Goal: Task Accomplishment & Management: Complete application form

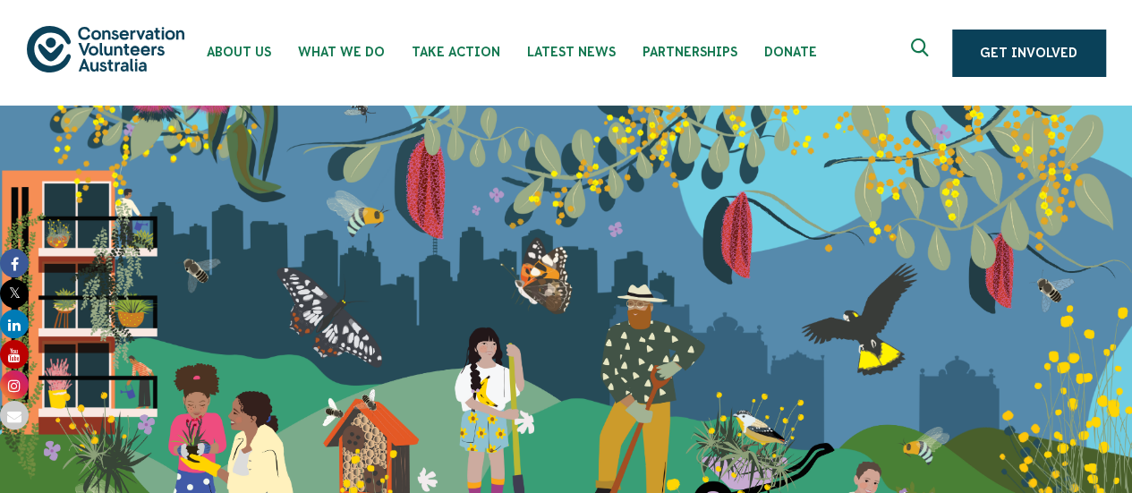
scroll to position [447, 0]
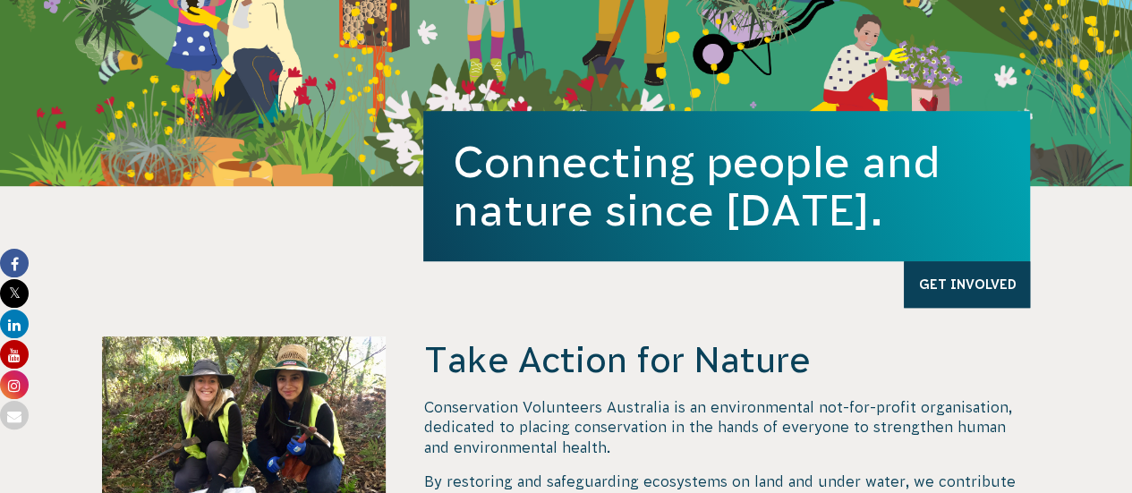
click at [41, 323] on section "Take Action for Nature Conservation Volunteers Australia is an environmental no…" at bounding box center [566, 403] width 1132 height 435
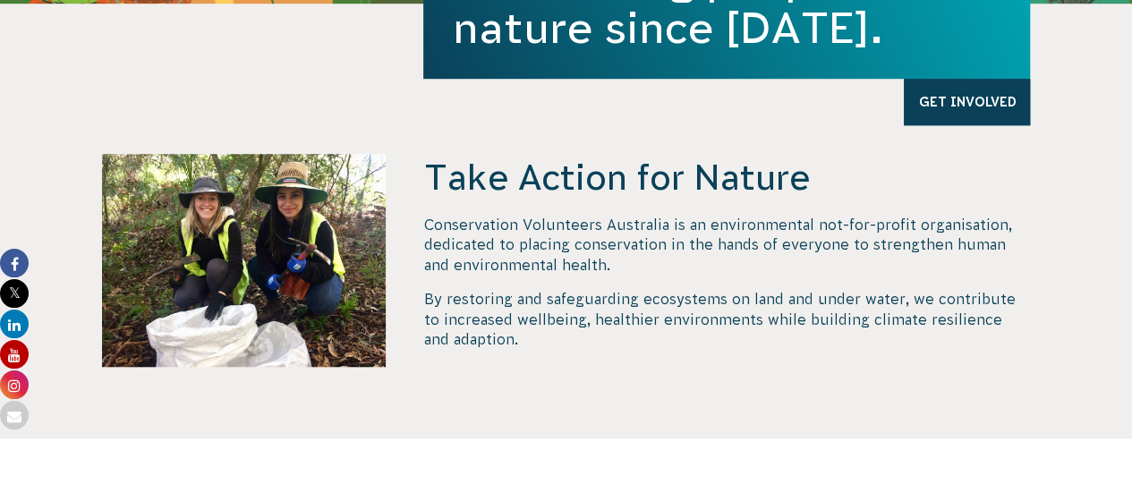
scroll to position [537, 0]
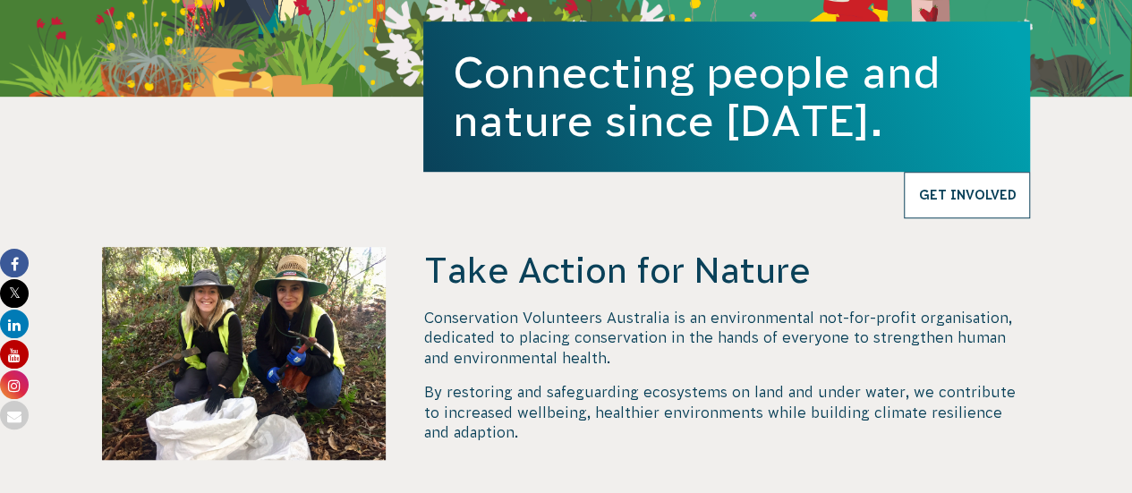
click at [954, 201] on link "Get Involved" at bounding box center [967, 195] width 126 height 47
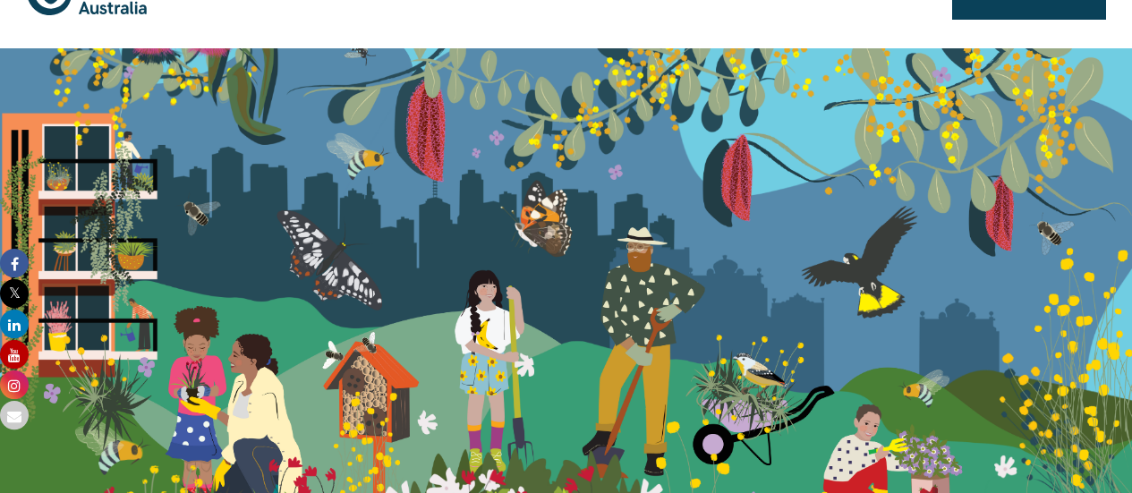
scroll to position [0, 0]
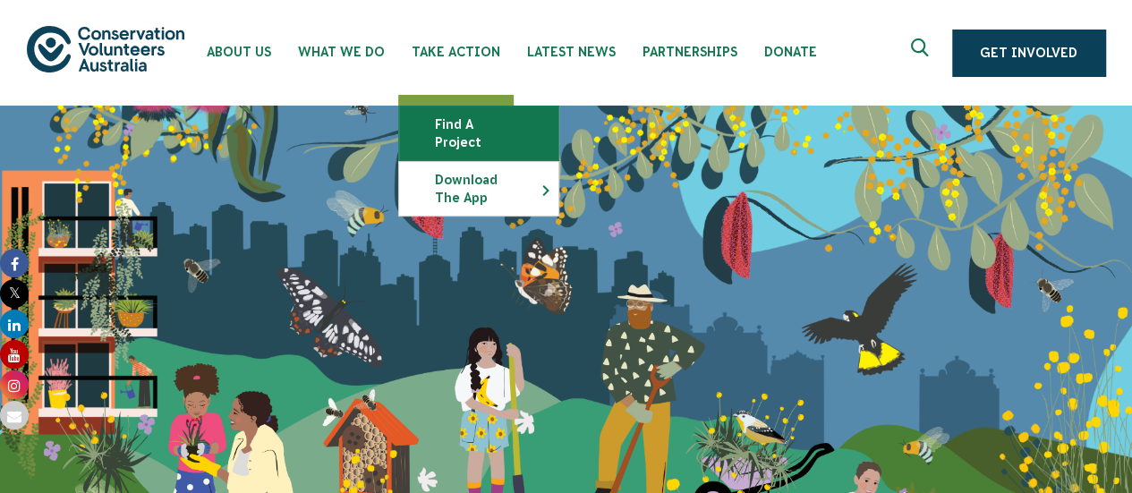
click at [450, 124] on link "Find a project" at bounding box center [478, 133] width 159 height 54
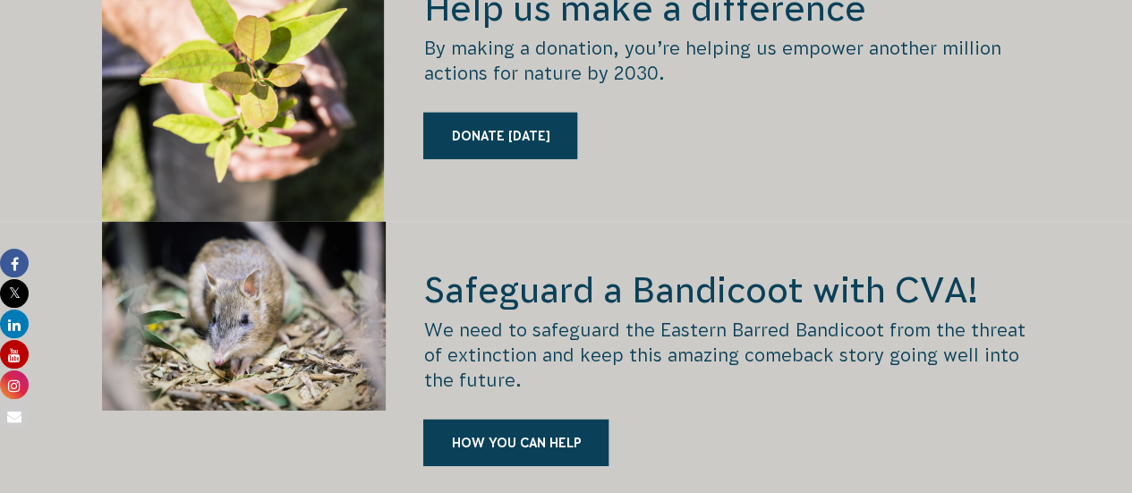
scroll to position [2684, 0]
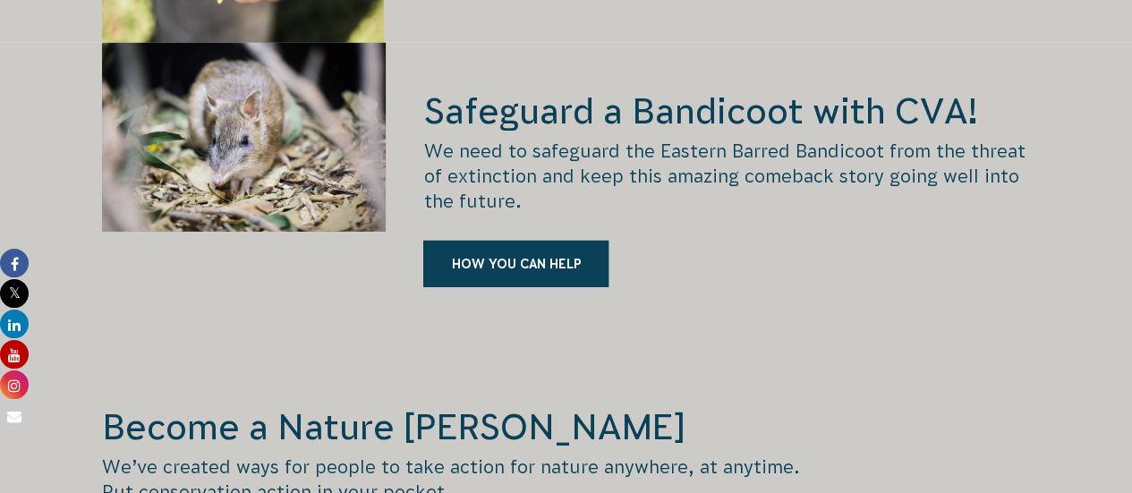
click at [454, 289] on div "Safeguard a Bandicoot with CVA! We need to safeguard the Eastern Barred Bandico…" at bounding box center [726, 196] width 607 height 307
